Goal: Obtain resource: Download file/media

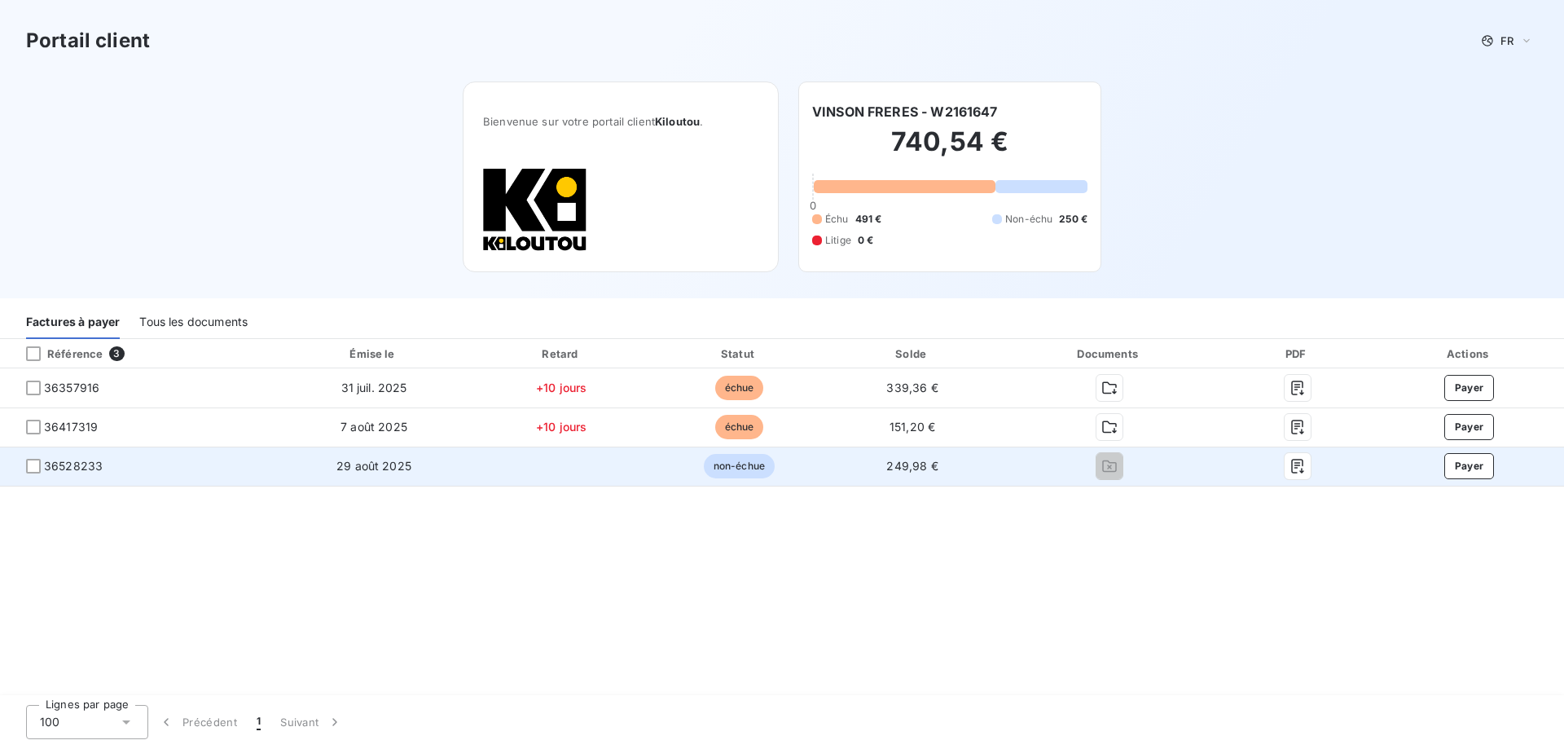
click at [161, 464] on span "36528233" at bounding box center [138, 466] width 250 height 16
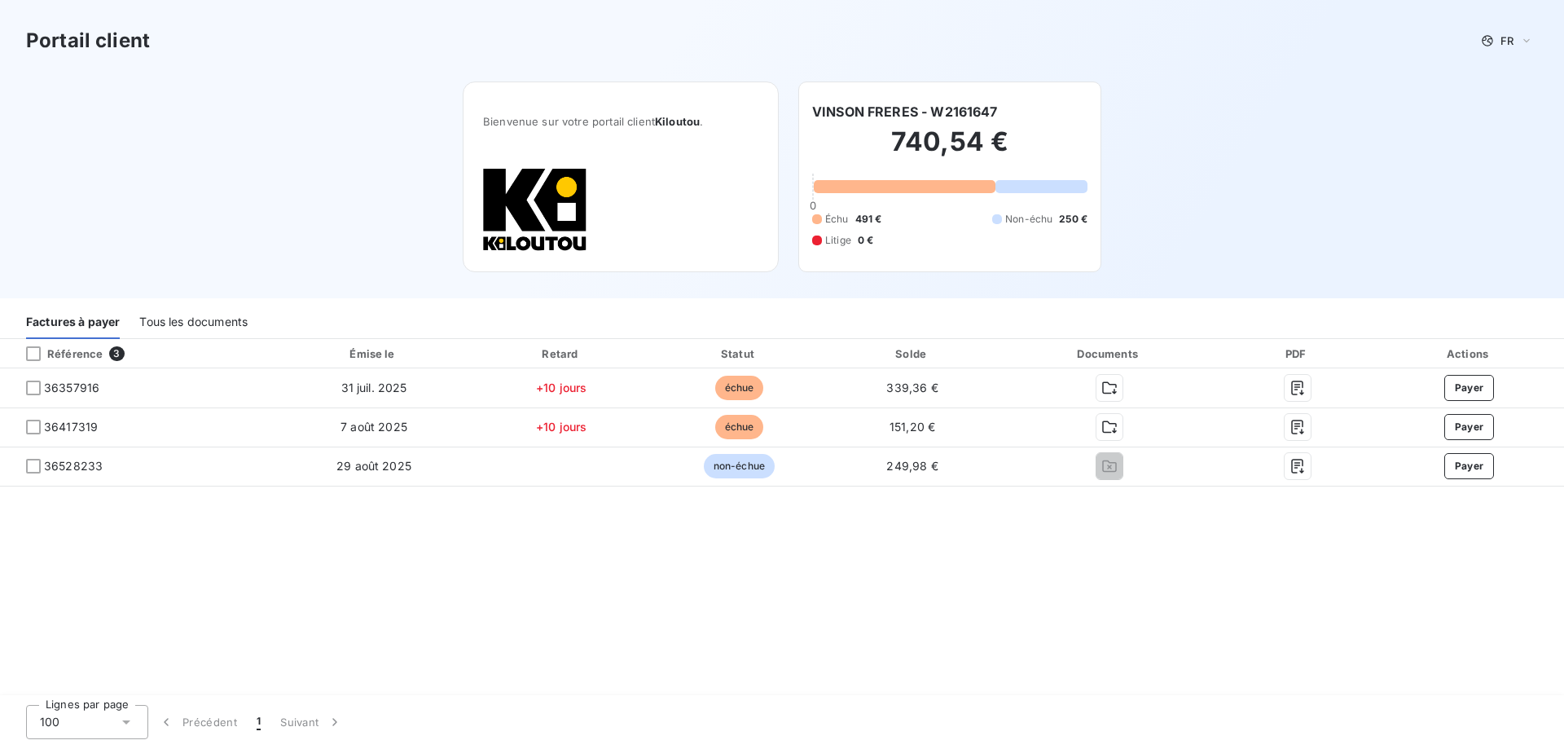
click at [213, 306] on div "Tous les documents" at bounding box center [193, 322] width 108 height 34
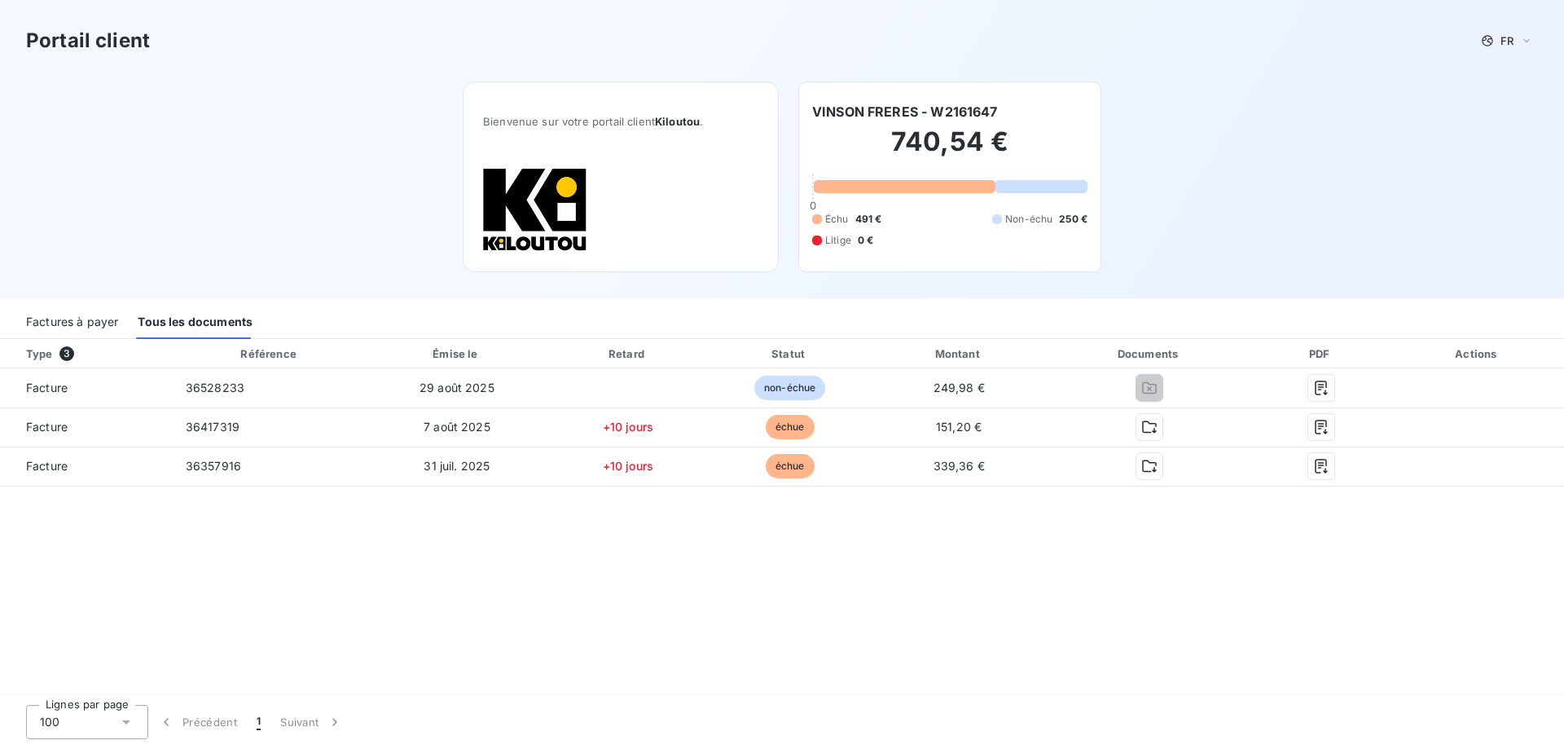
click at [194, 315] on div "Tous les documents" at bounding box center [195, 322] width 115 height 34
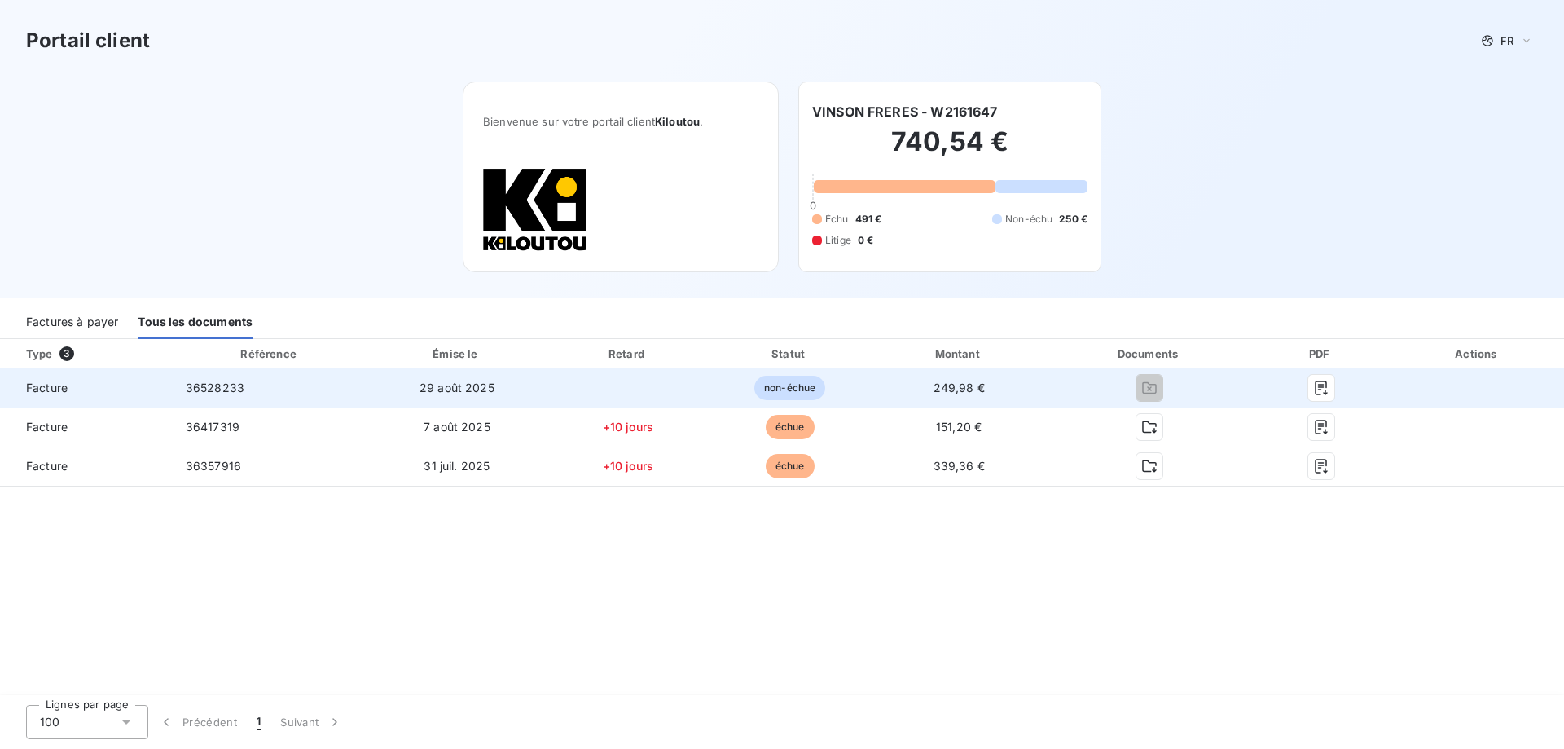
click at [72, 389] on span "Facture" at bounding box center [86, 388] width 147 height 16
click at [76, 389] on span "Facture" at bounding box center [86, 388] width 147 height 16
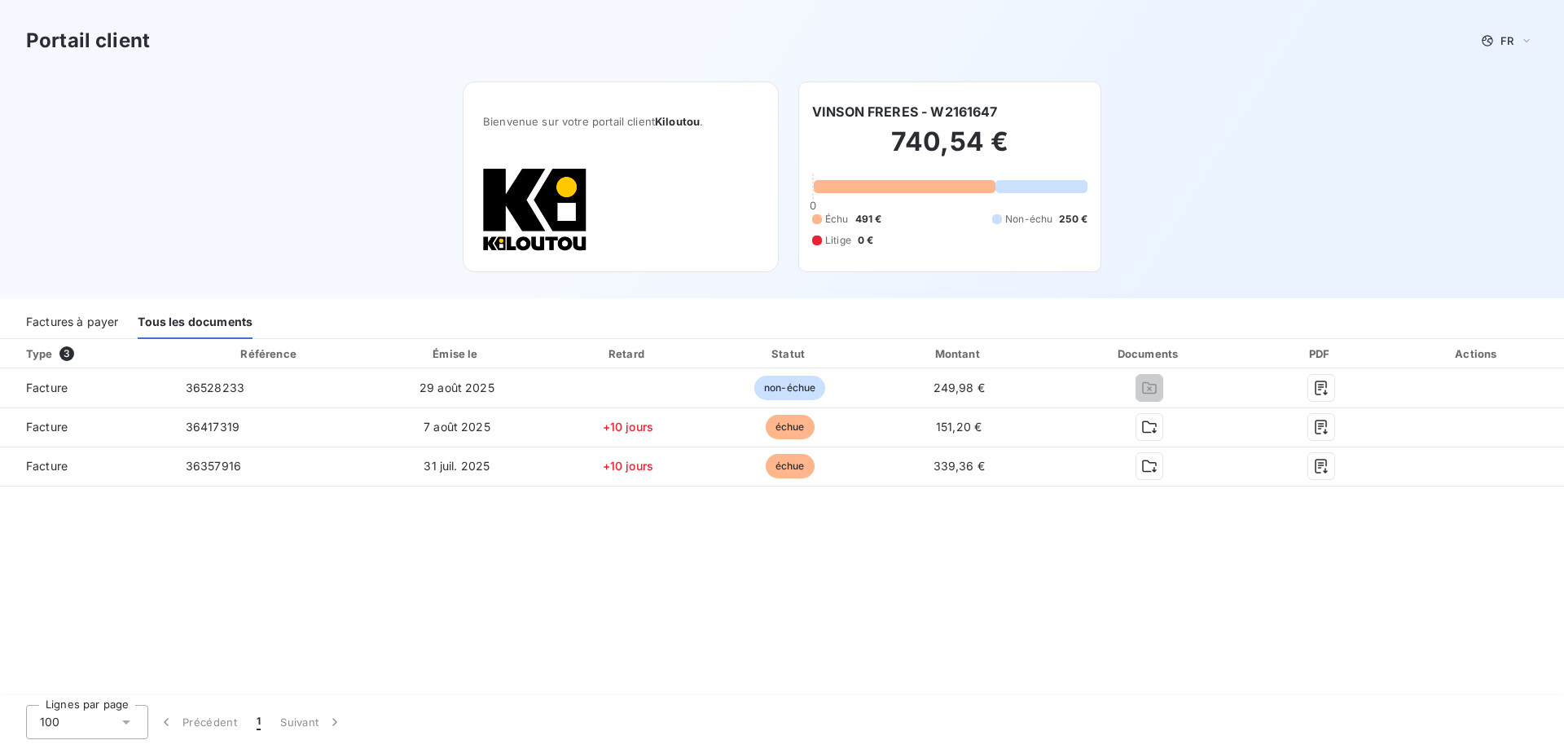
drag, startPoint x: 1257, startPoint y: 588, endPoint x: 1299, endPoint y: 495, distance: 102.5
click at [1256, 580] on div "Type 3 Référence Émise le Retard Statut Montant Documents PDF Actions Facture 3…" at bounding box center [782, 518] width 1564 height 358
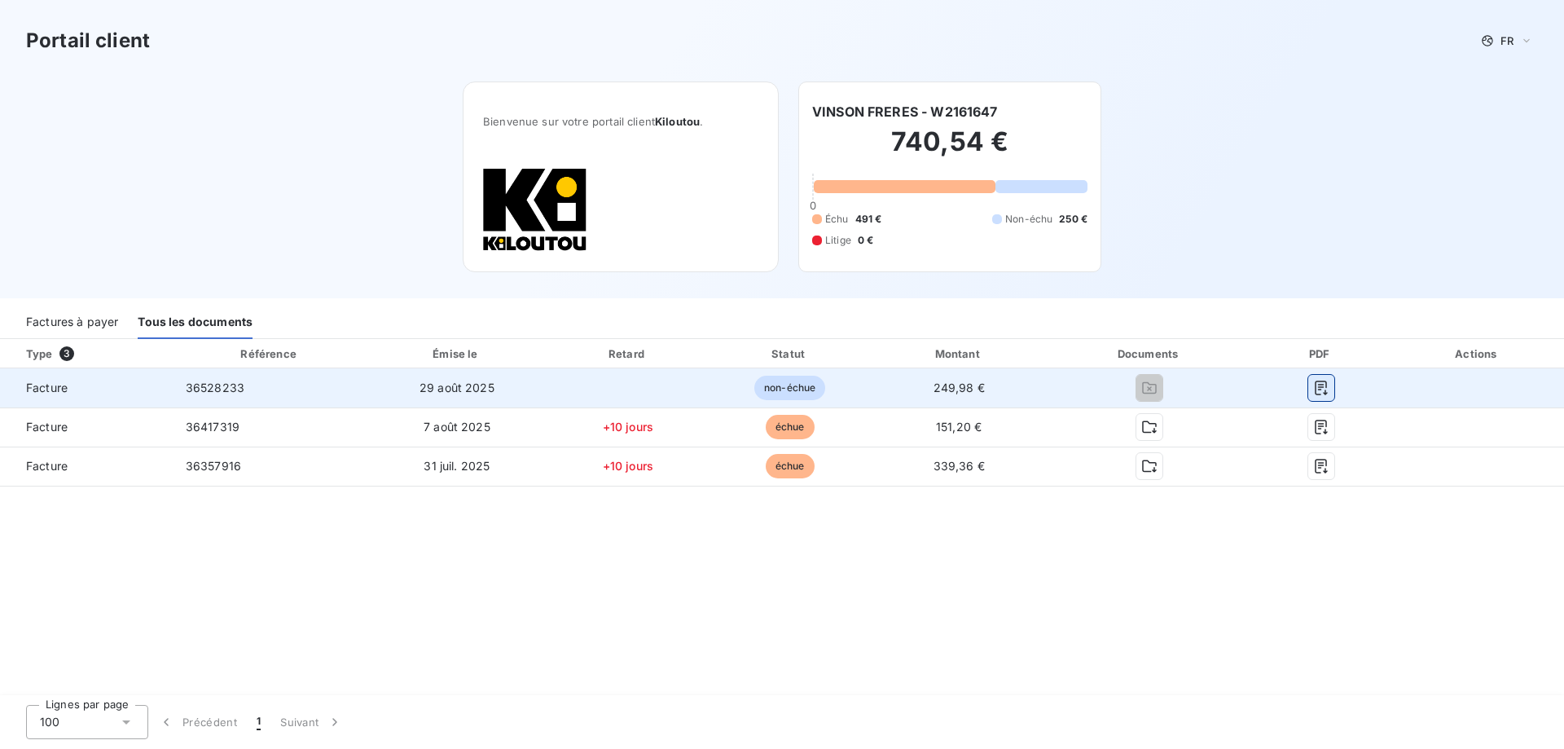
click at [1322, 386] on icon "button" at bounding box center [1321, 388] width 16 height 16
